Goal: Information Seeking & Learning: Learn about a topic

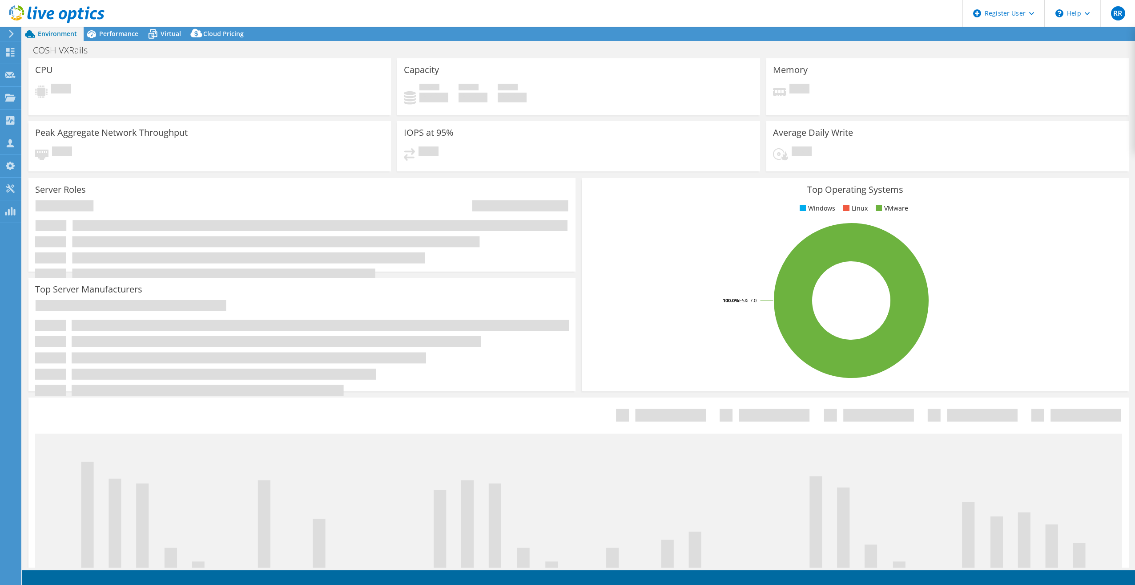
select select "USD"
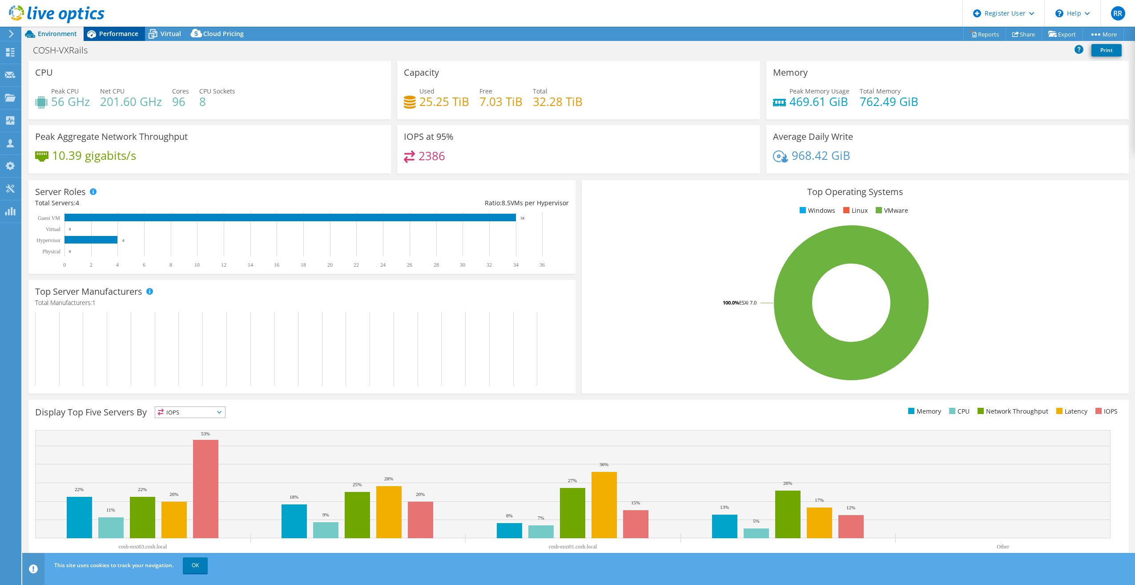
click at [130, 34] on span "Performance" at bounding box center [118, 33] width 39 height 8
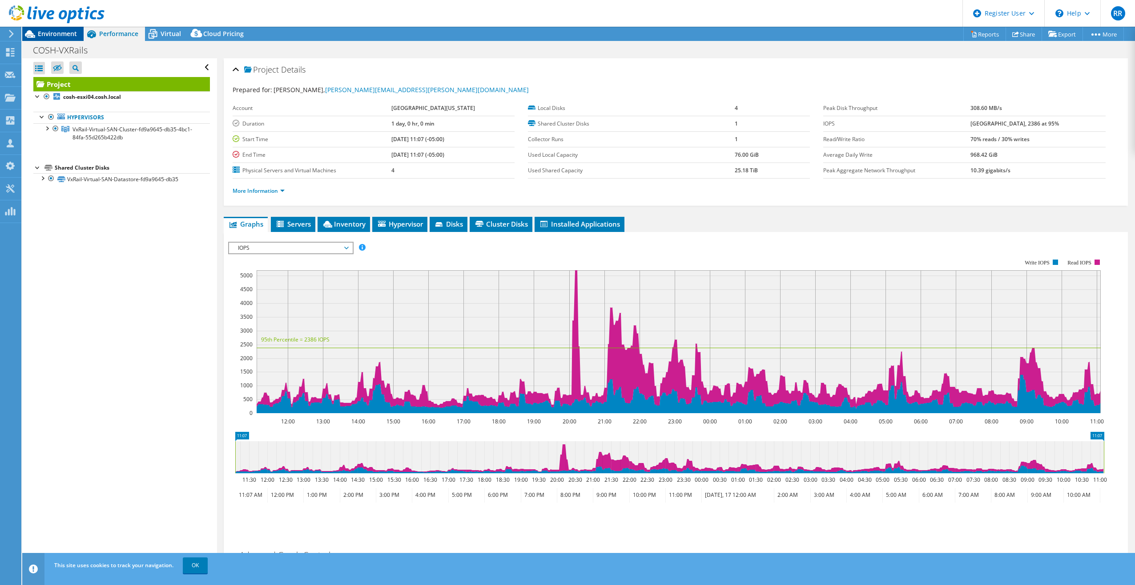
click at [55, 31] on span "Environment" at bounding box center [57, 33] width 39 height 8
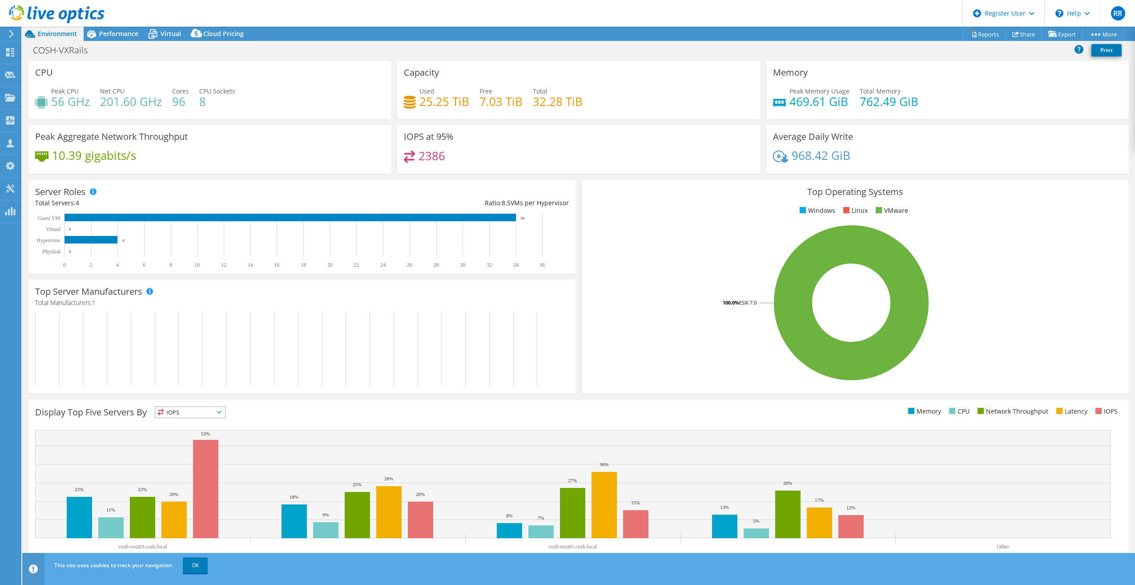
scroll to position [9, 0]
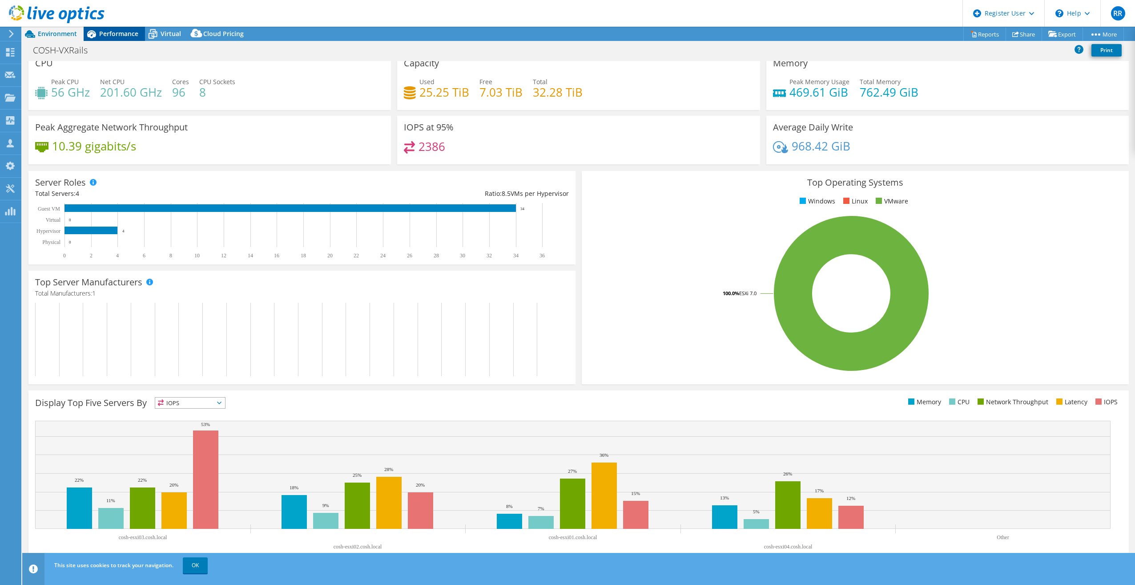
click at [108, 29] on span "Performance" at bounding box center [118, 33] width 39 height 8
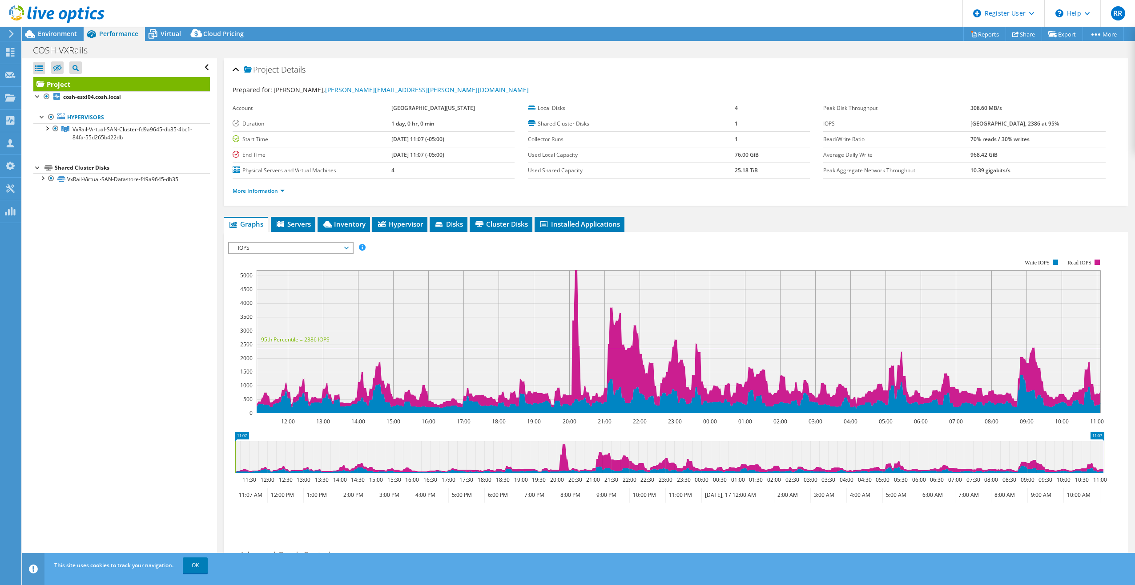
scroll to position [0, 0]
click at [350, 228] on li "Inventory" at bounding box center [344, 224] width 53 height 15
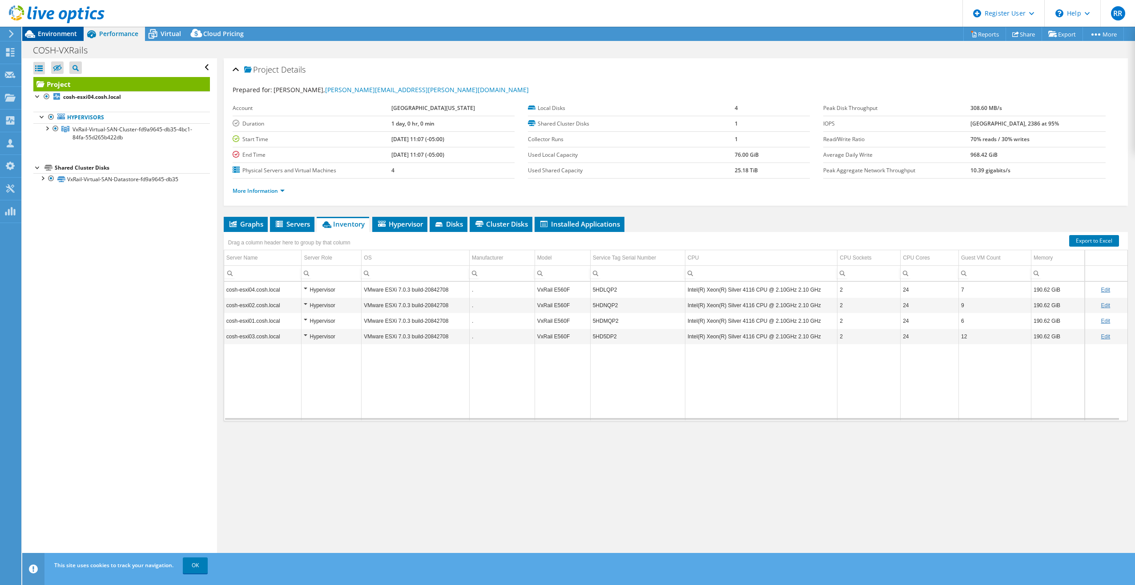
click at [46, 37] on span "Environment" at bounding box center [57, 33] width 39 height 8
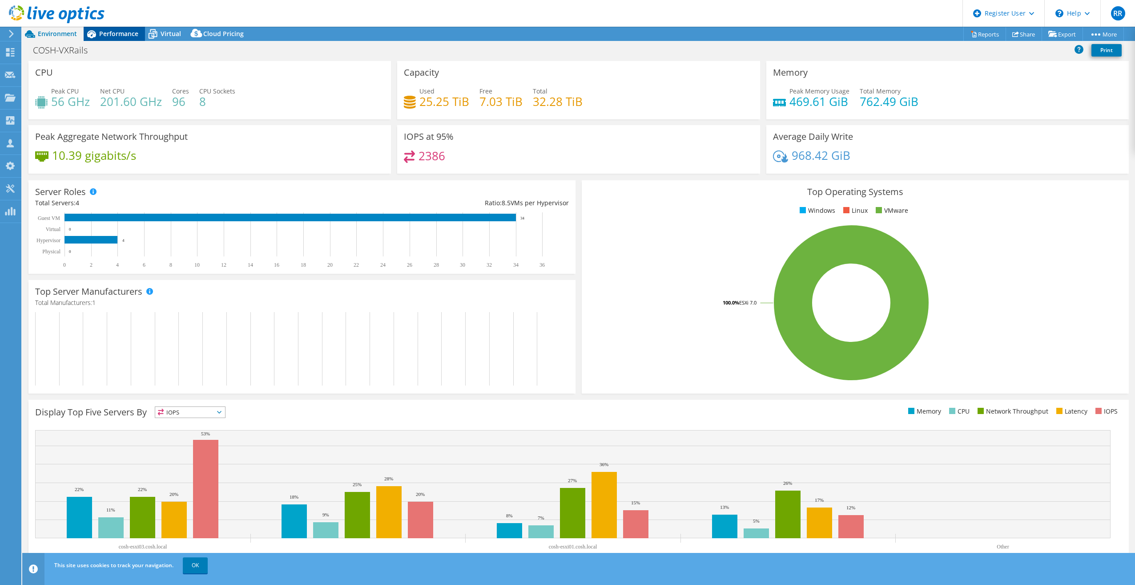
click at [109, 38] on div "Performance" at bounding box center [114, 34] width 61 height 14
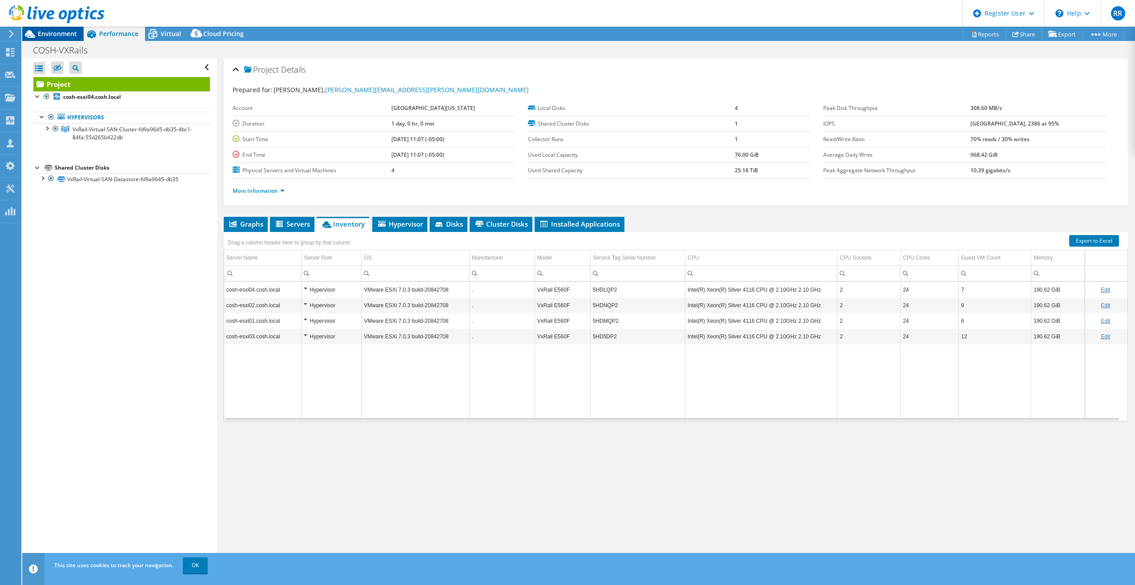
click at [61, 35] on span "Environment" at bounding box center [57, 33] width 39 height 8
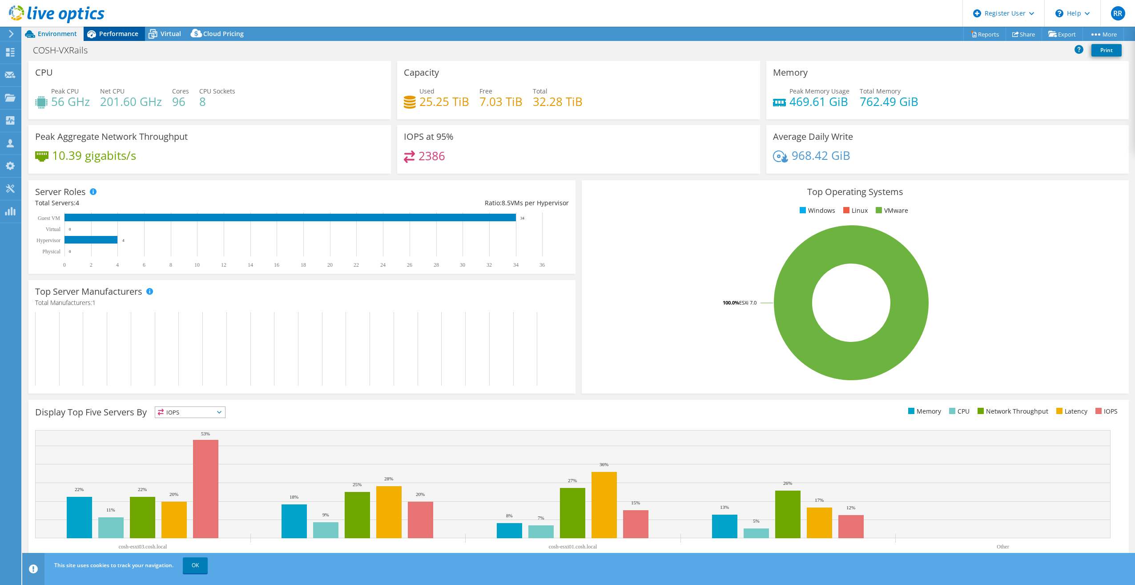
click at [104, 34] on span "Performance" at bounding box center [118, 33] width 39 height 8
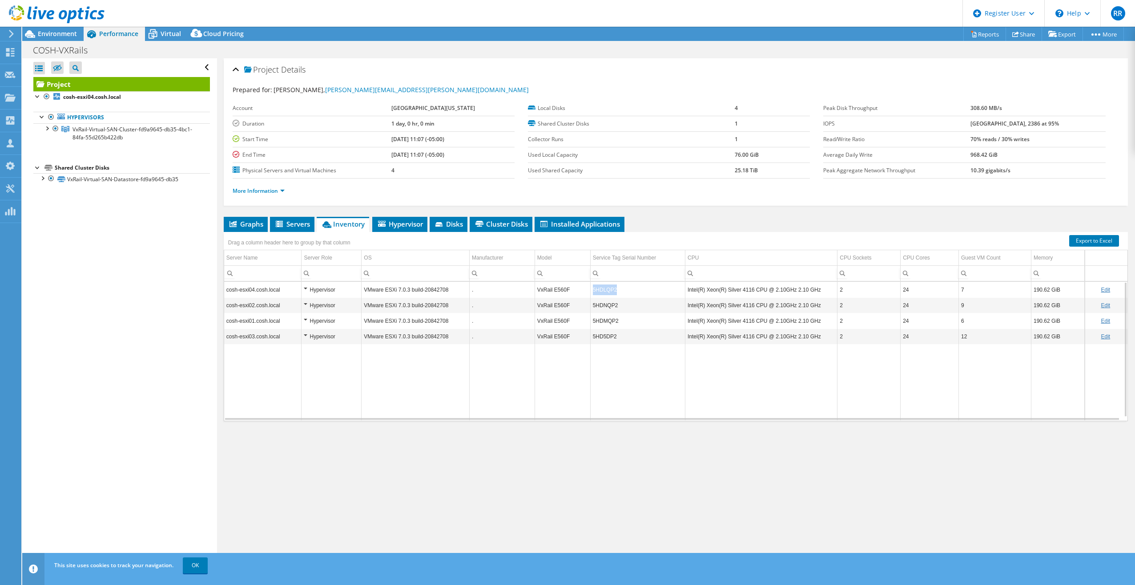
drag, startPoint x: 615, startPoint y: 291, endPoint x: 592, endPoint y: 291, distance: 23.6
click at [592, 291] on td "5HDLQP2" at bounding box center [637, 290] width 95 height 16
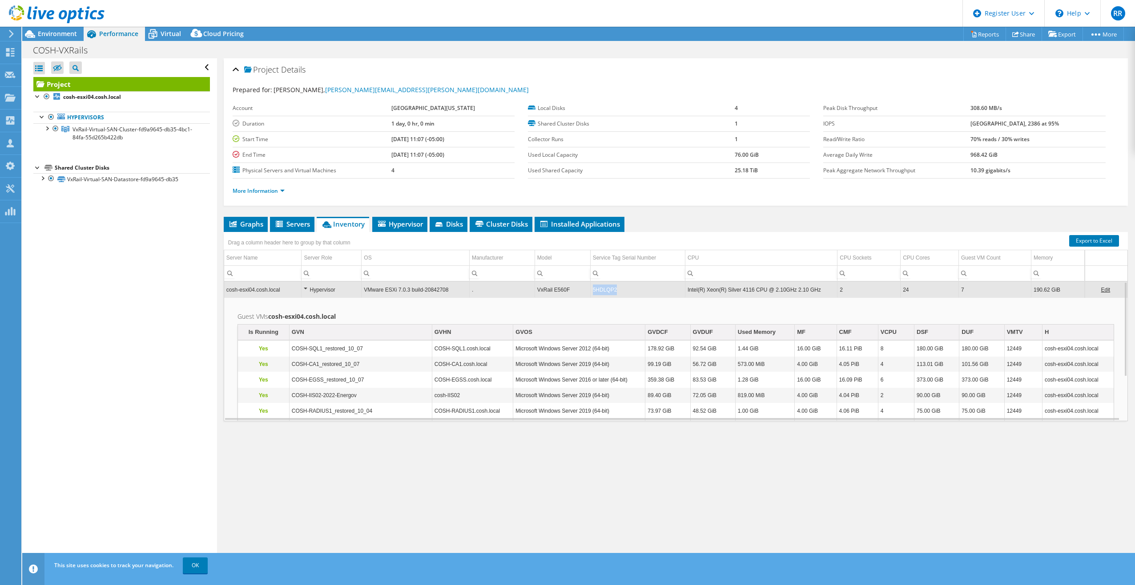
drag, startPoint x: 615, startPoint y: 289, endPoint x: 589, endPoint y: 291, distance: 26.3
click at [590, 291] on td "5HDLQP2" at bounding box center [637, 290] width 95 height 16
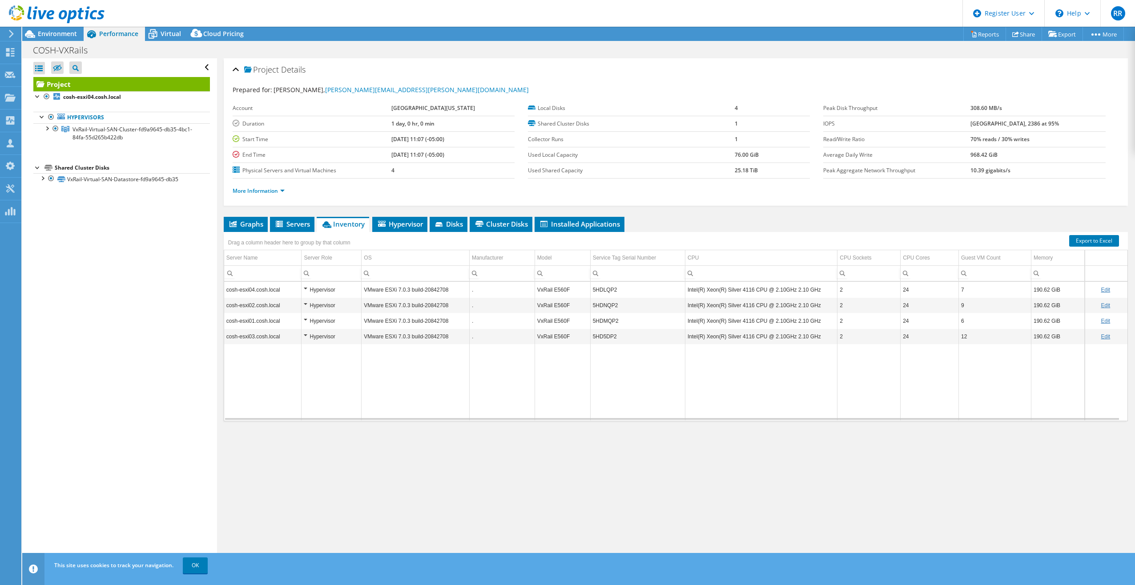
copy td "5HDLQP2"
drag, startPoint x: 590, startPoint y: 291, endPoint x: 612, endPoint y: 291, distance: 22.7
click at [612, 291] on td "5HDLQP2" at bounding box center [637, 290] width 95 height 16
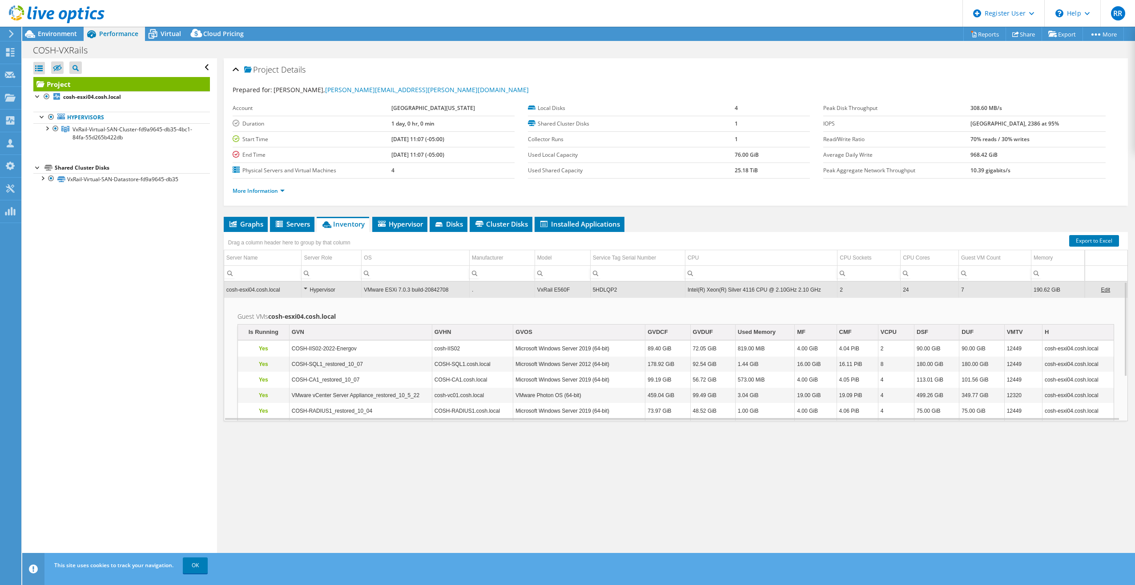
copy td "5HDLQP2"
click at [322, 289] on div "Hypervisor" at bounding box center [331, 289] width 55 height 11
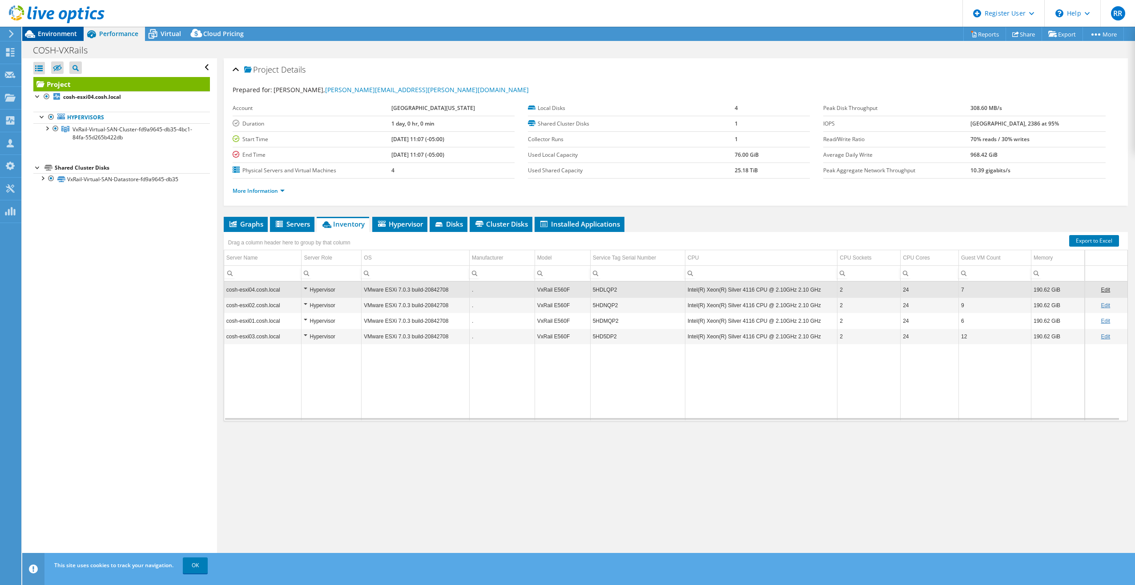
click at [48, 33] on span "Environment" at bounding box center [57, 33] width 39 height 8
